Goal: Find specific page/section: Find specific page/section

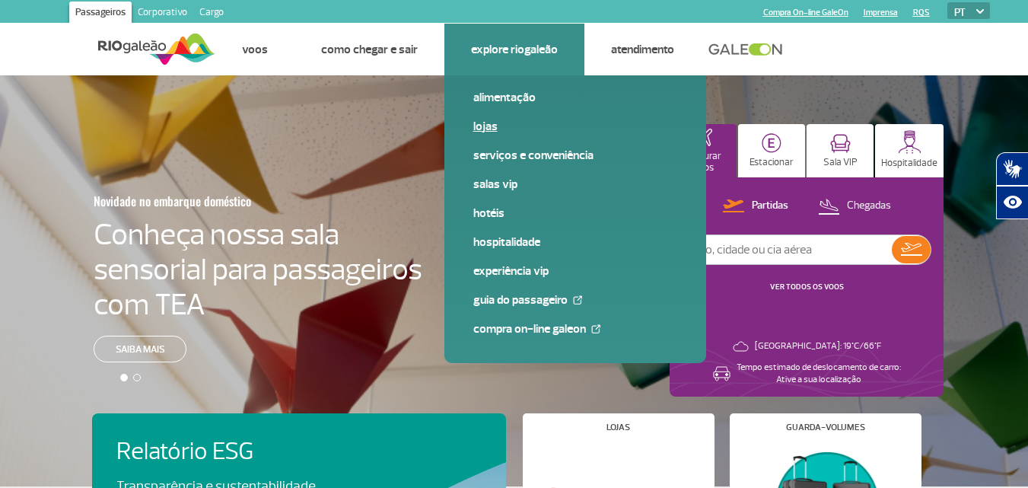
click at [492, 118] on link "Lojas" at bounding box center [576, 126] width 204 height 17
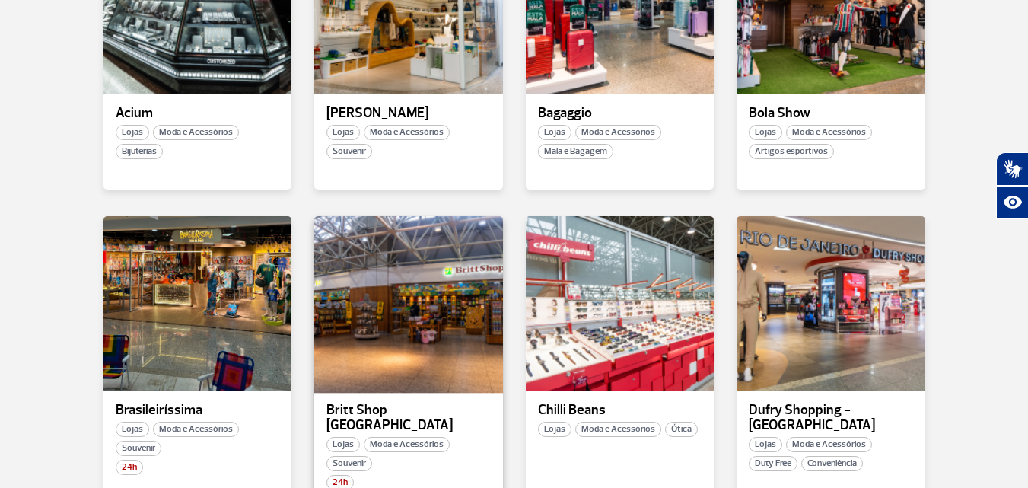
scroll to position [457, 0]
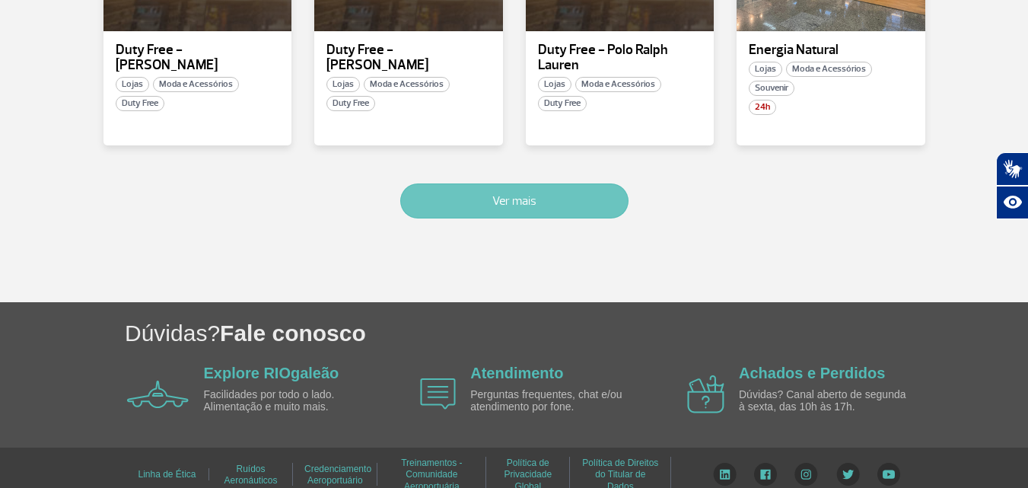
click at [527, 184] on button "Ver mais" at bounding box center [514, 200] width 228 height 35
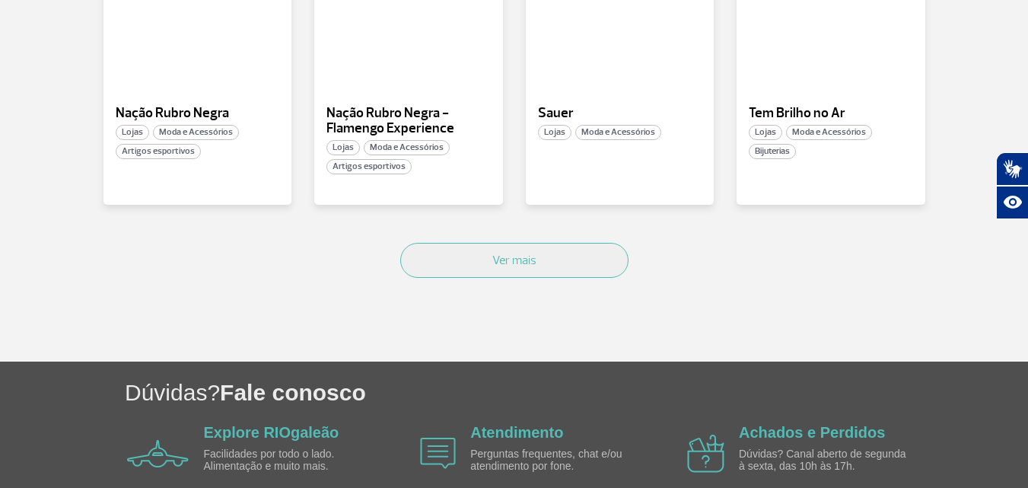
scroll to position [2059, 0]
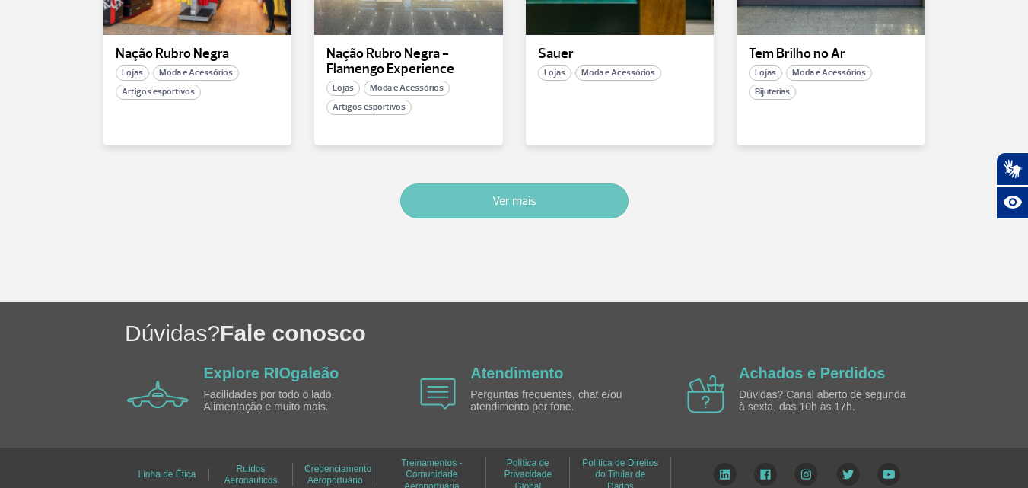
click at [512, 183] on button "Ver mais" at bounding box center [514, 200] width 228 height 35
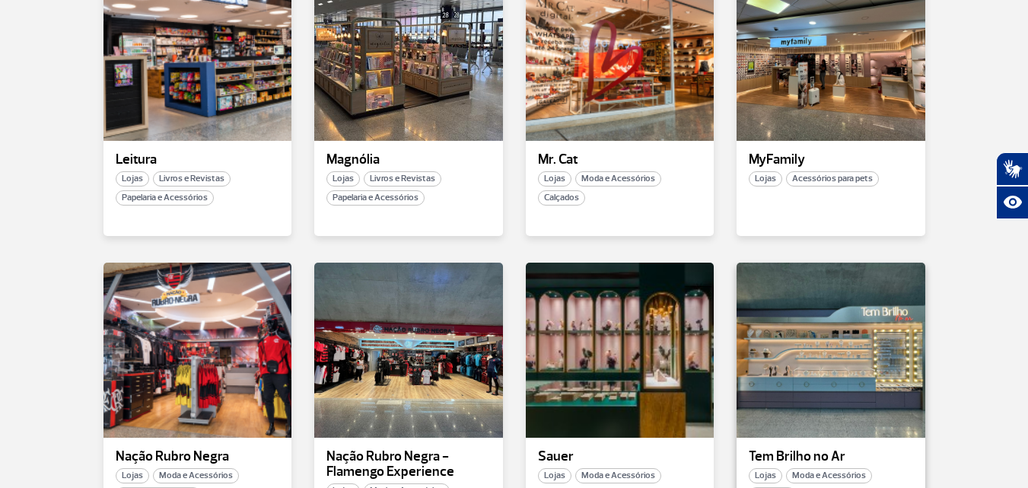
scroll to position [1503, 0]
